Goal: Transaction & Acquisition: Purchase product/service

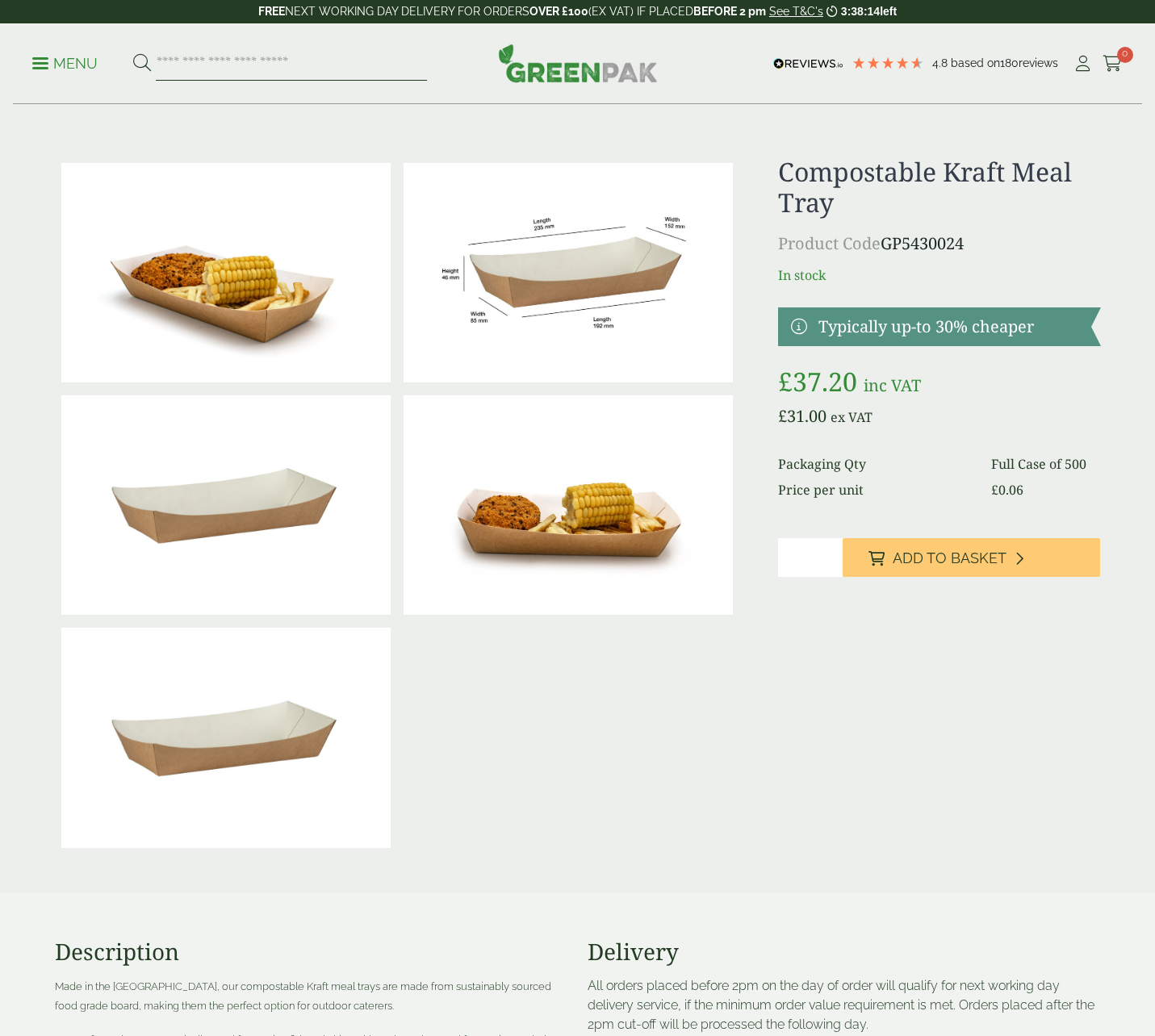
click at [284, 67] on input "search" at bounding box center [291, 63] width 271 height 34
type input "*******"
click at [133, 53] on button at bounding box center [142, 63] width 18 height 21
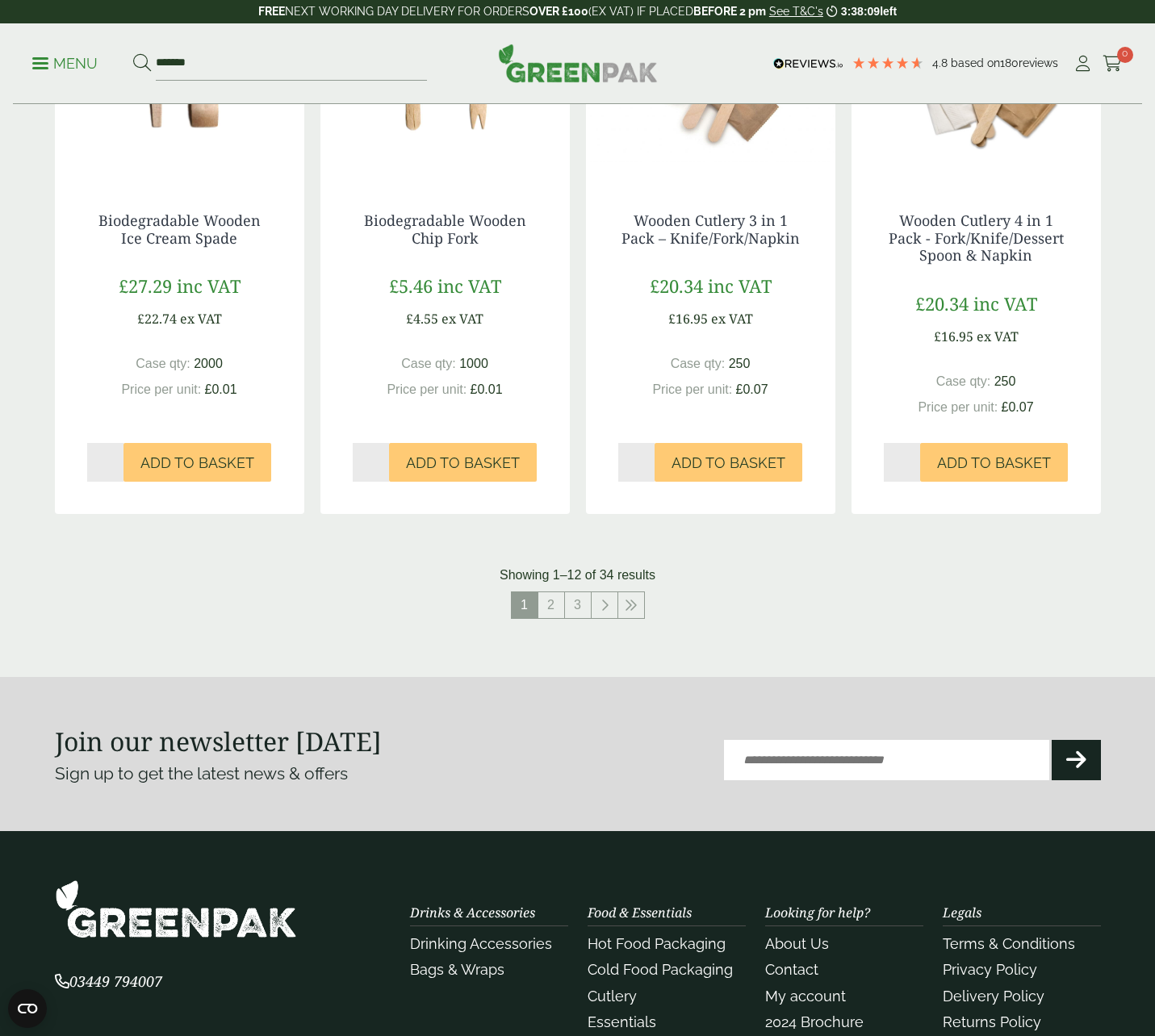
scroll to position [1694, 0]
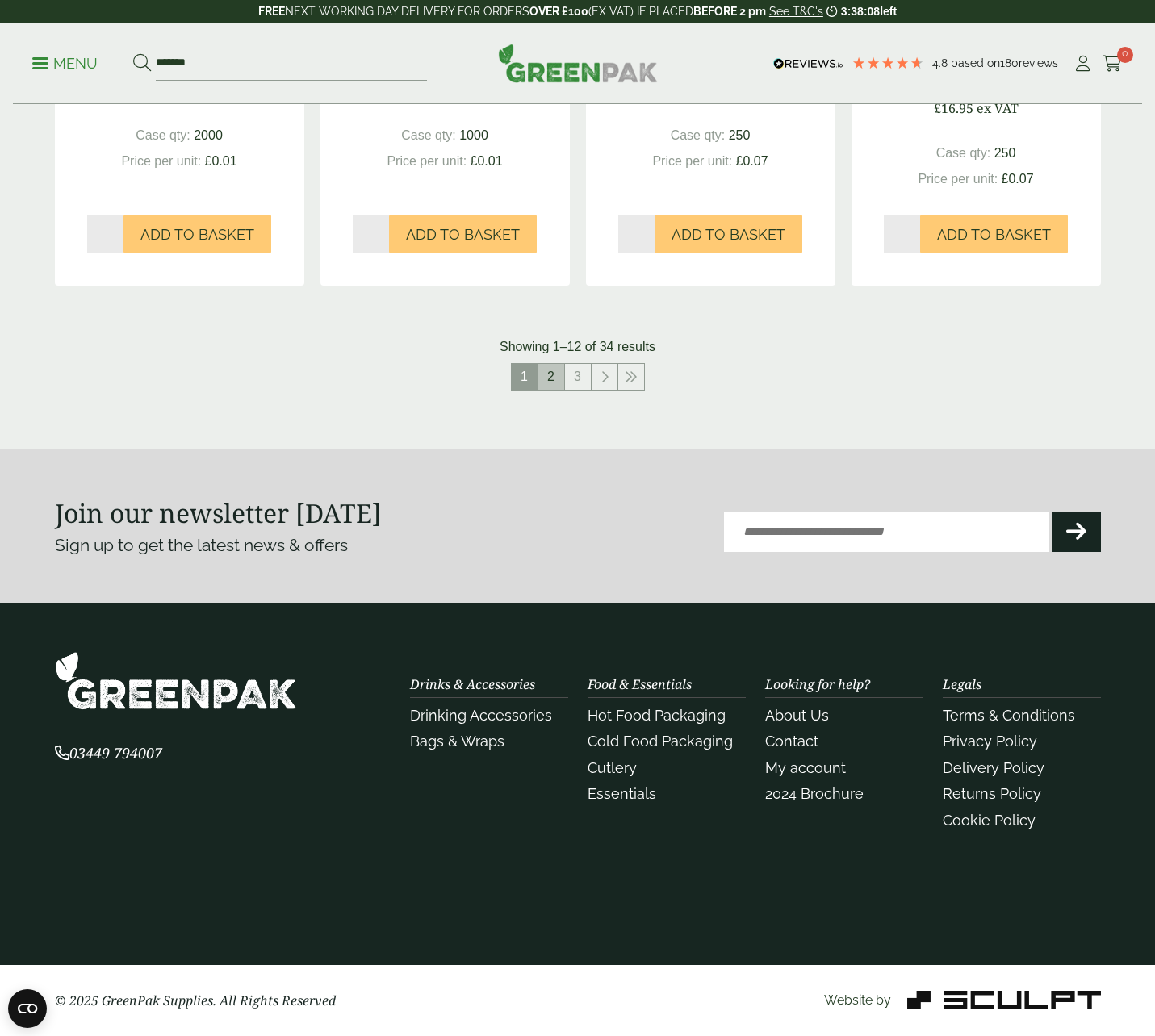
click at [551, 372] on link "2" at bounding box center [552, 377] width 26 height 26
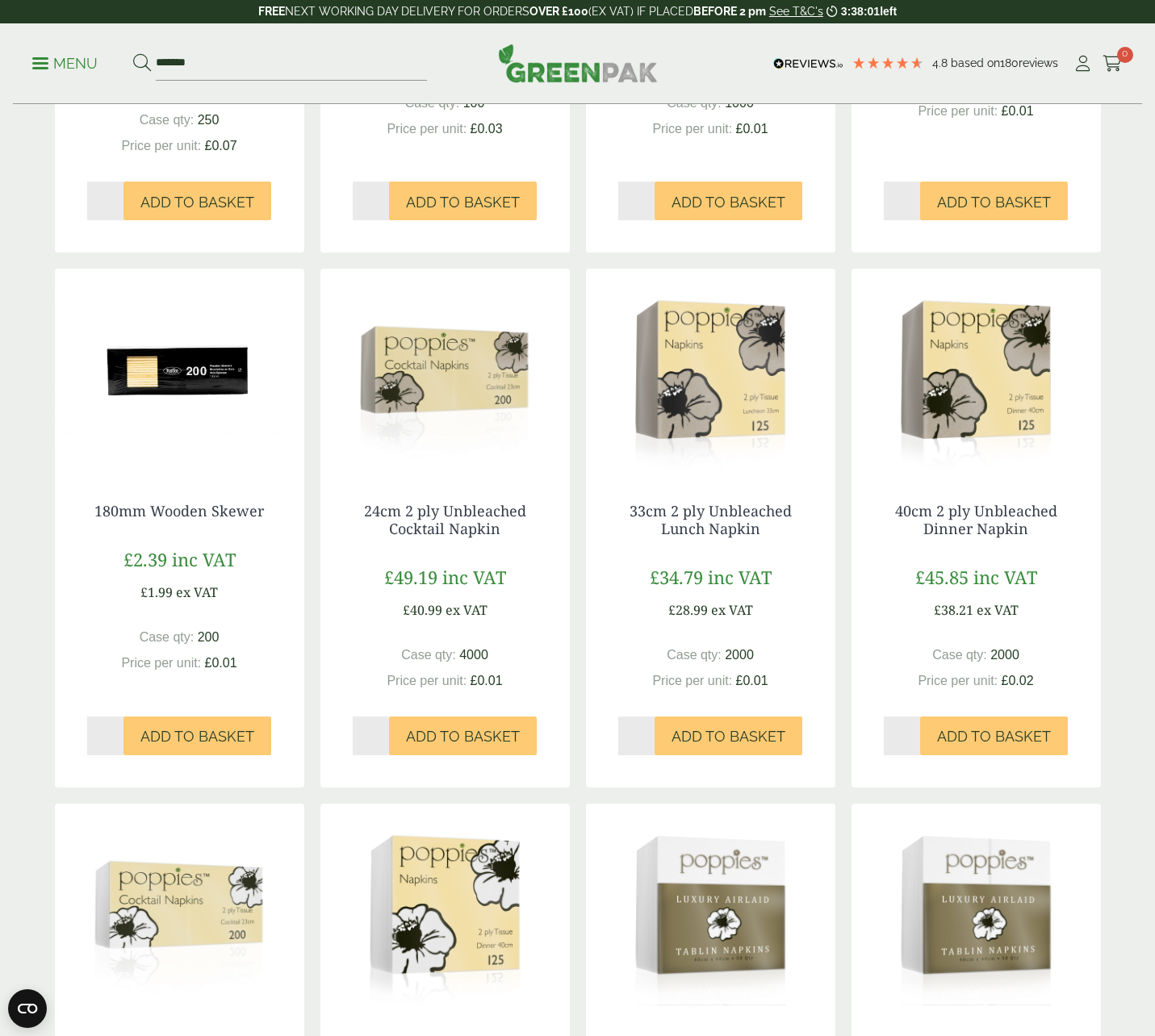
scroll to position [642, 0]
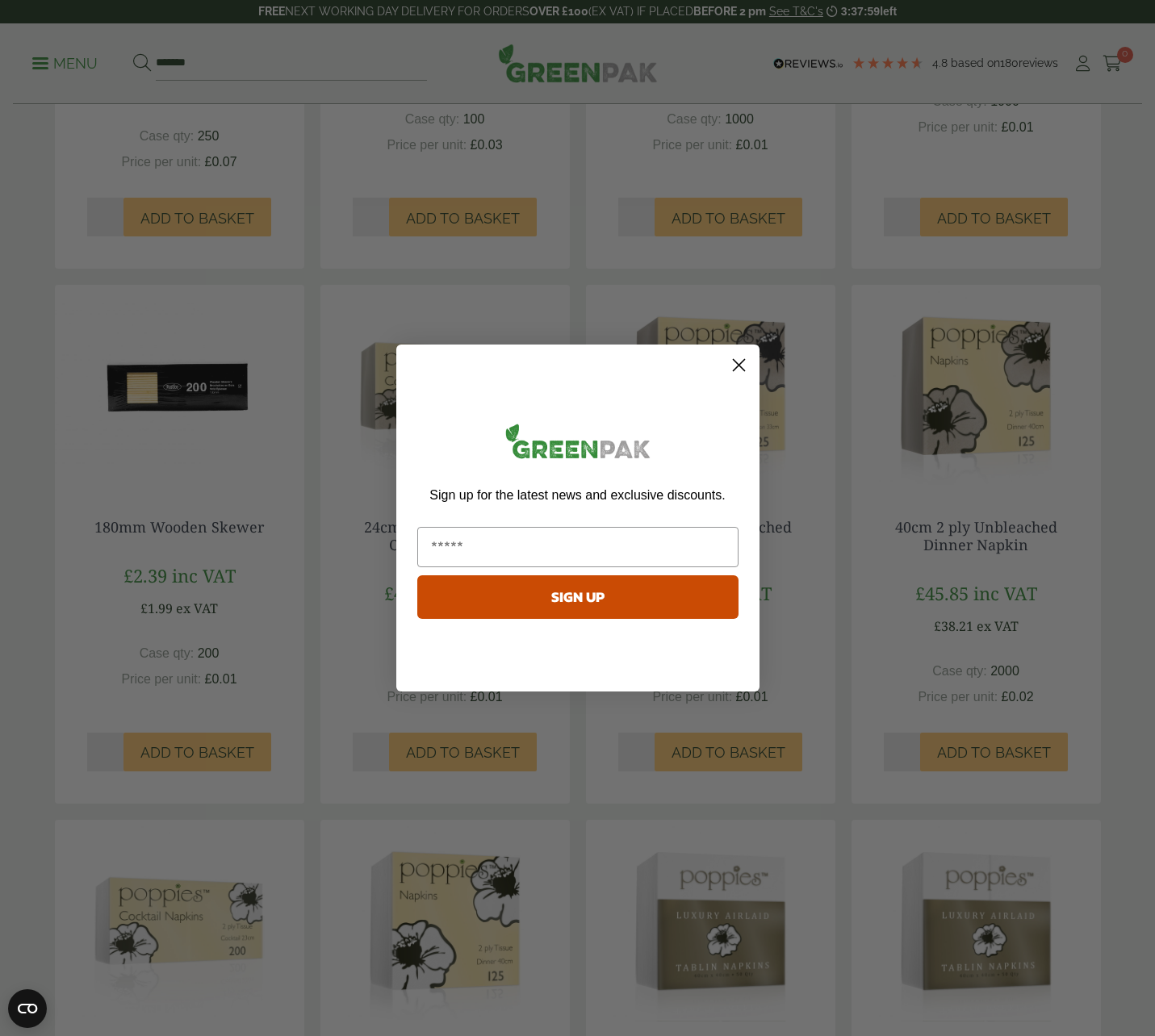
click at [726, 376] on icon "Close dialog" at bounding box center [739, 365] width 28 height 28
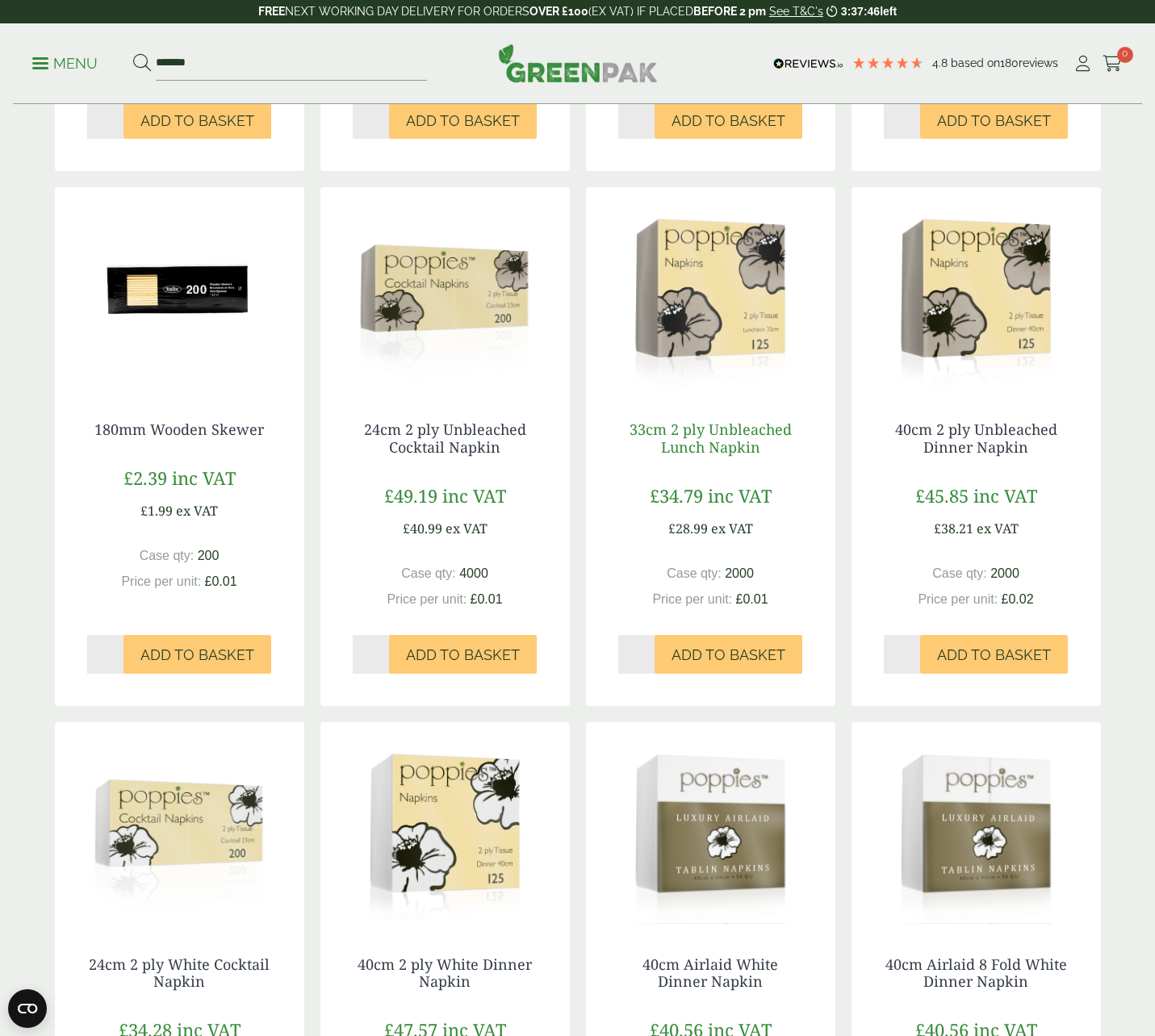
scroll to position [812, 0]
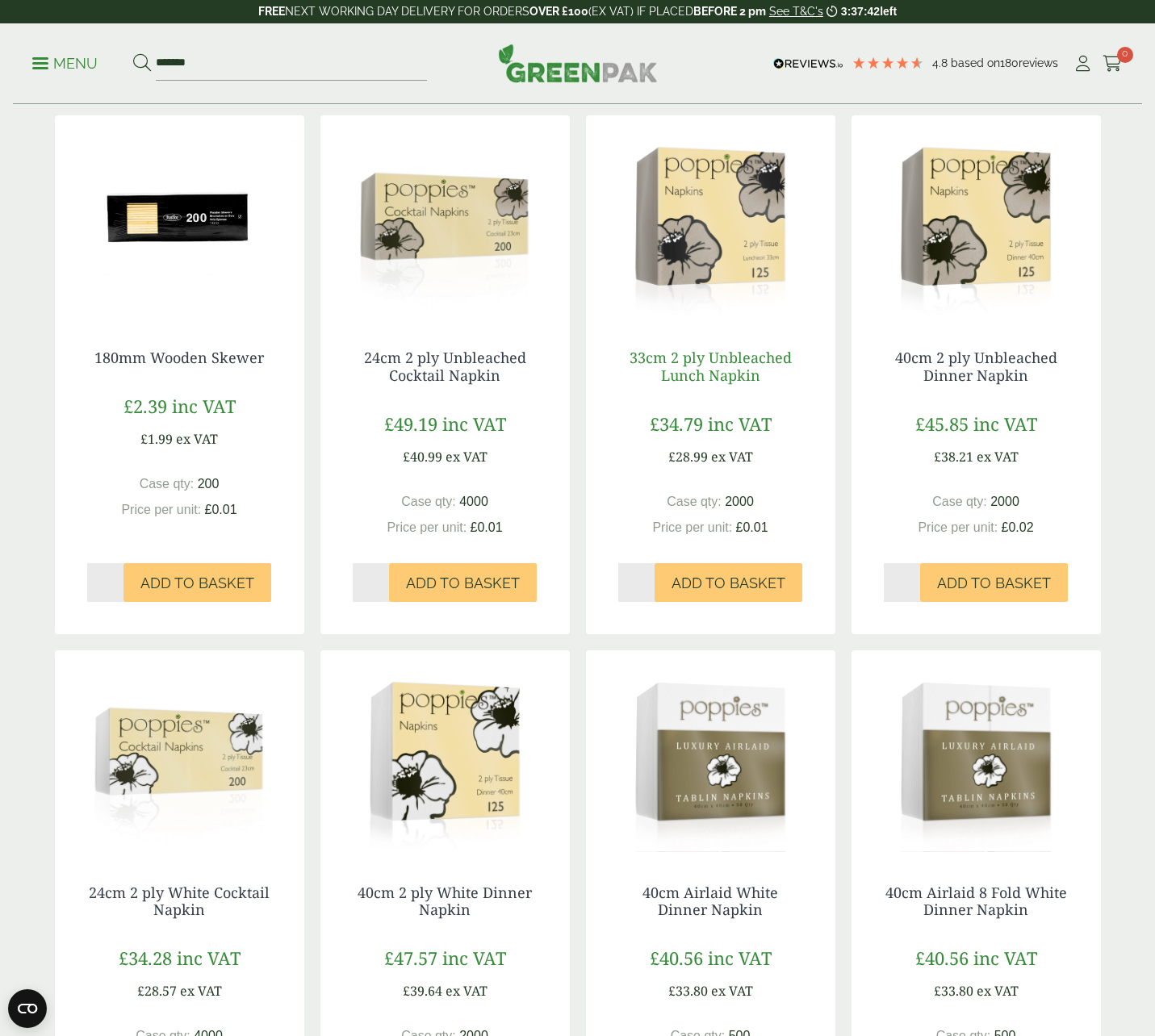
click at [767, 357] on link "33cm 2 ply Unbleached Lunch Napkin" at bounding box center [710, 366] width 162 height 37
